Goal: Book appointment/travel/reservation

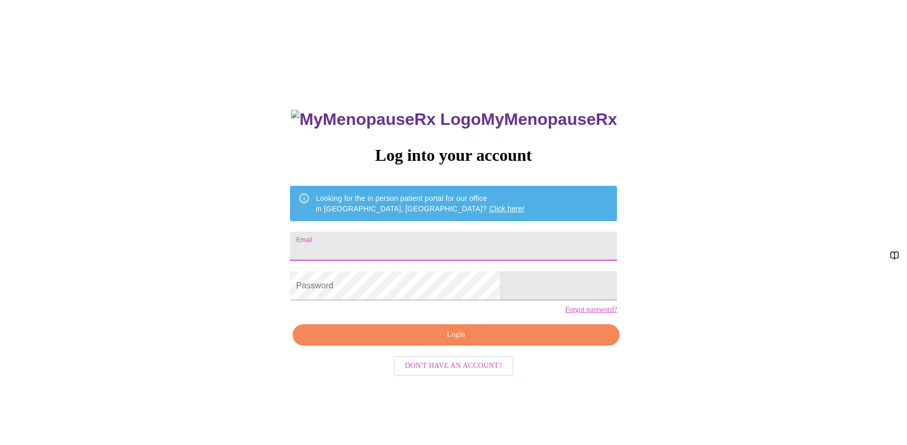
click at [394, 239] on input "Email" at bounding box center [453, 246] width 327 height 29
type input "[EMAIL_ADDRESS][DOMAIN_NAME]"
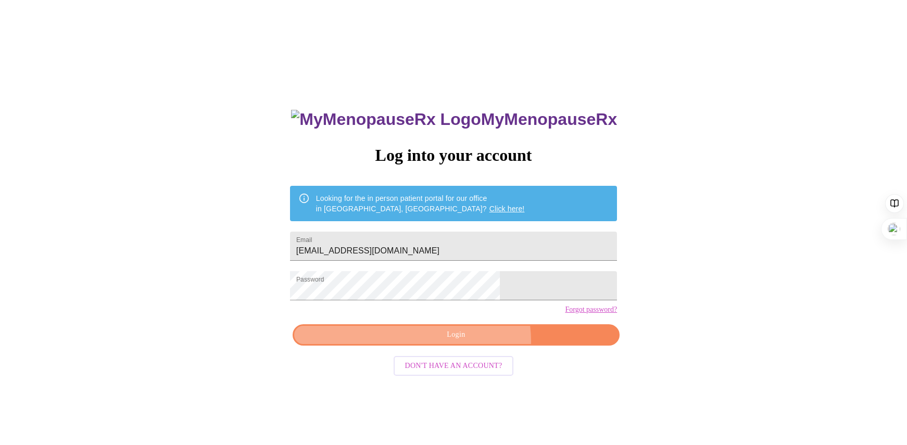
click at [470, 342] on span "Login" at bounding box center [456, 335] width 303 height 13
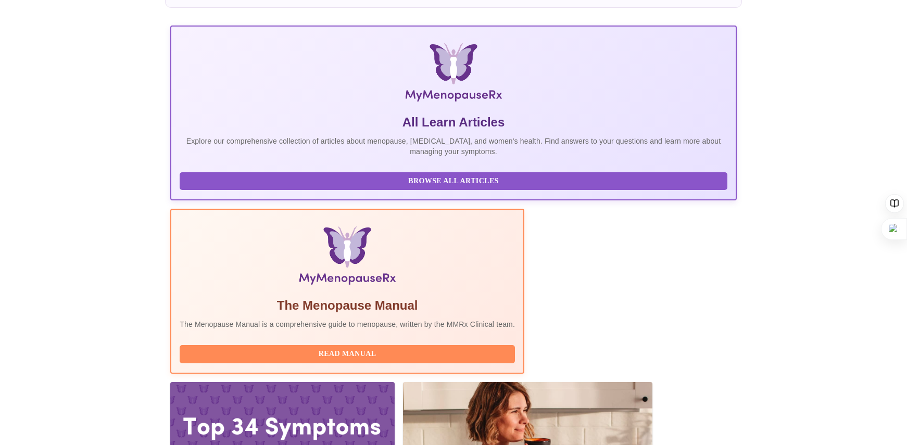
scroll to position [125, 0]
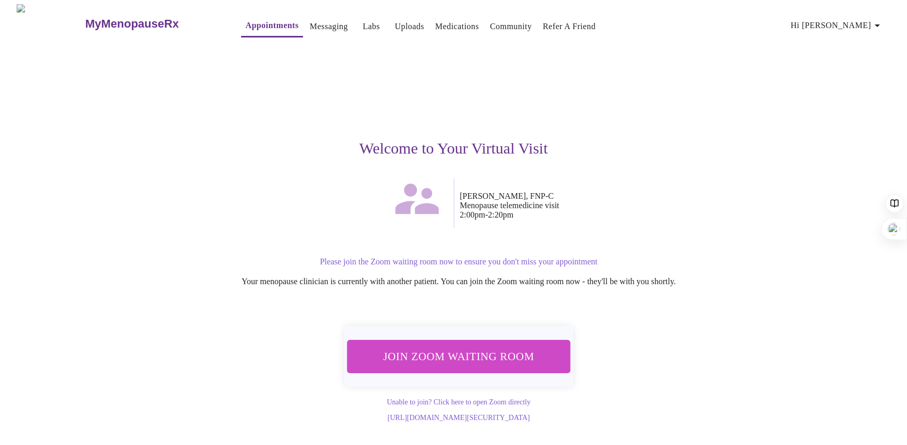
click at [471, 351] on span "Join Zoom Waiting Room" at bounding box center [458, 356] width 197 height 19
